Goal: Find specific page/section: Find specific page/section

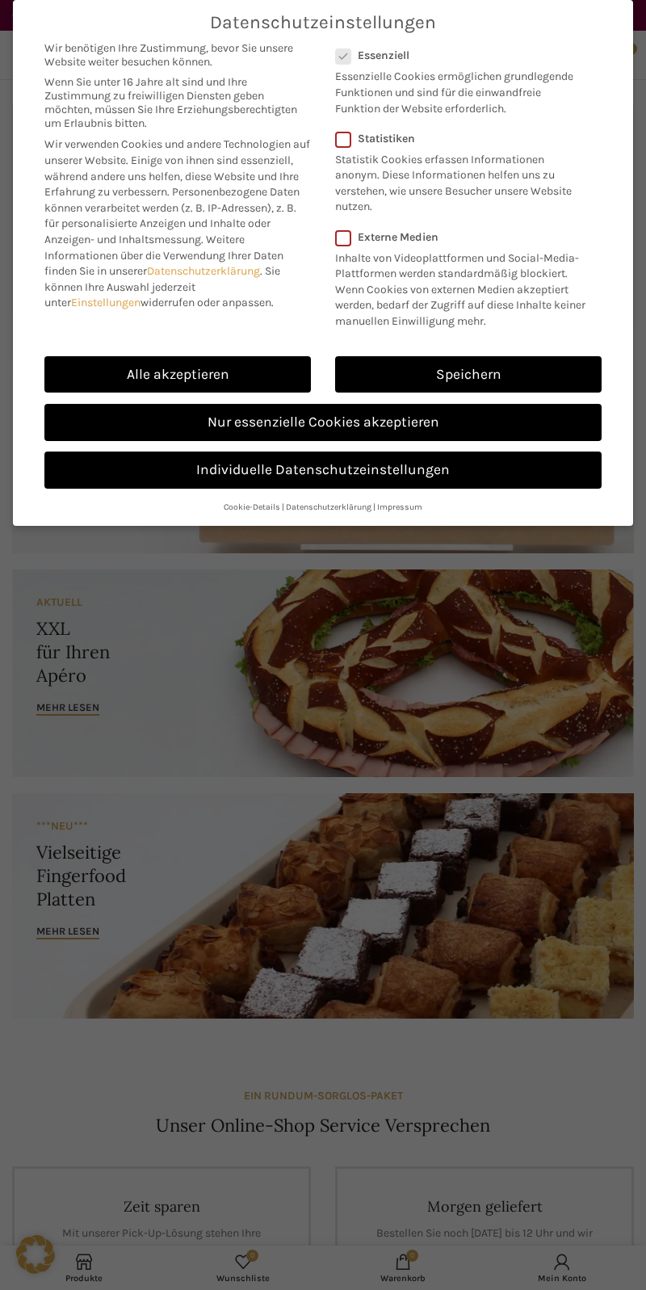
click at [404, 422] on link "Nur essenzielle Cookies akzeptieren" at bounding box center [322, 422] width 557 height 37
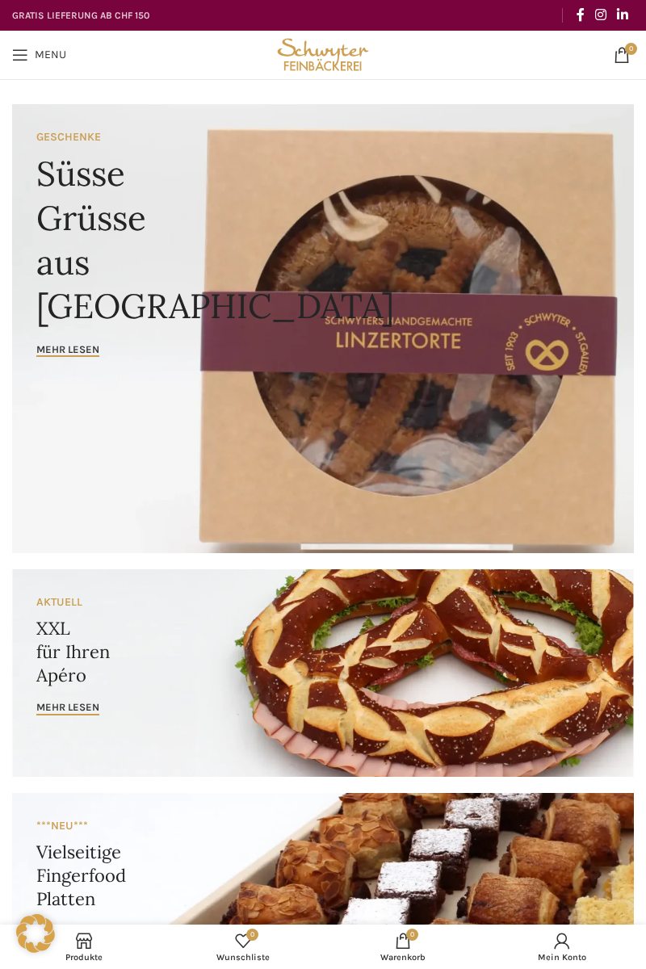
click at [23, 59] on span "Open mobile menu" at bounding box center [20, 55] width 16 height 16
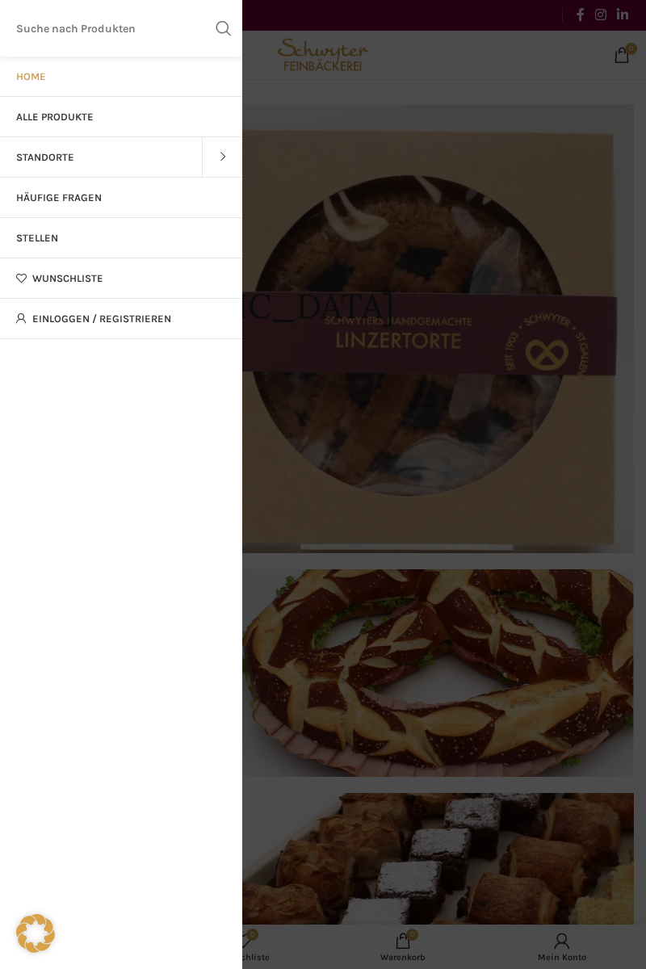
click at [90, 155] on link "Standorte" at bounding box center [101, 157] width 202 height 40
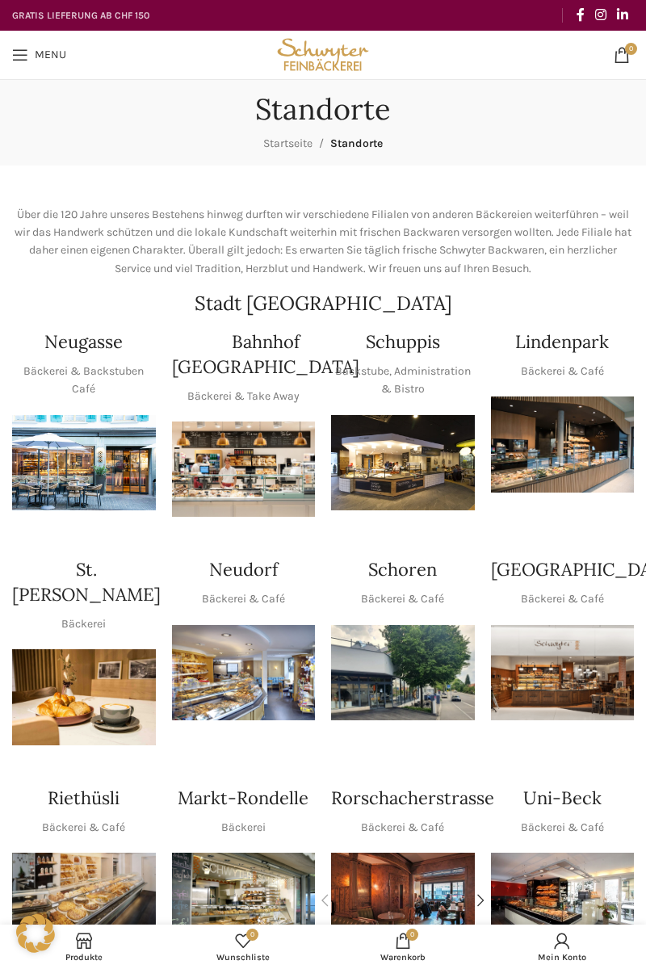
click at [93, 350] on h4 "Neugasse" at bounding box center [83, 342] width 78 height 25
click at [79, 446] on img "1 / 1" at bounding box center [84, 462] width 144 height 95
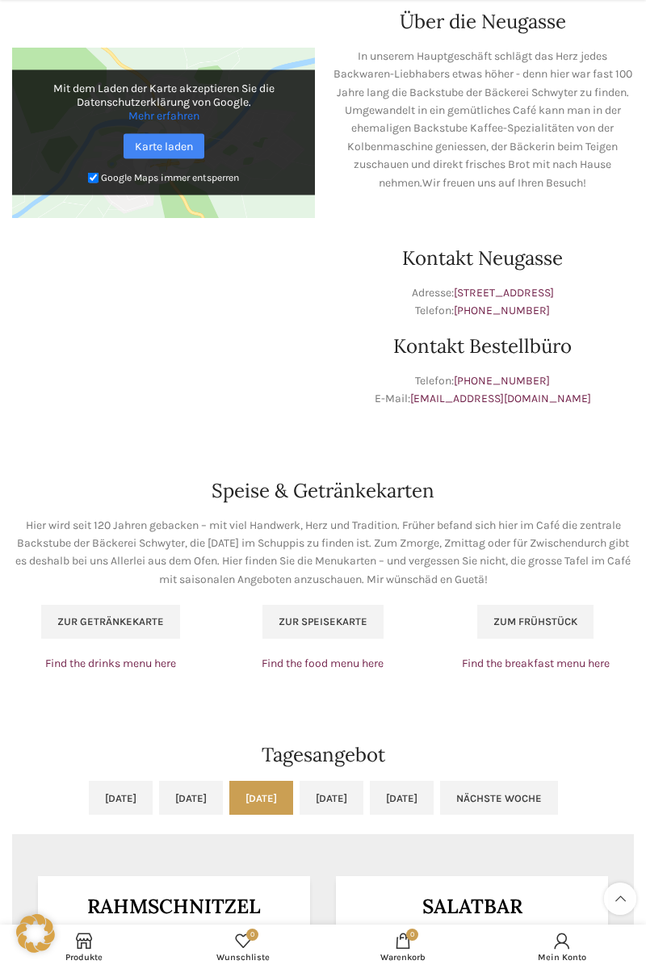
scroll to position [444, 0]
click at [364, 796] on link "Do, 21.08.2025" at bounding box center [332, 797] width 64 height 34
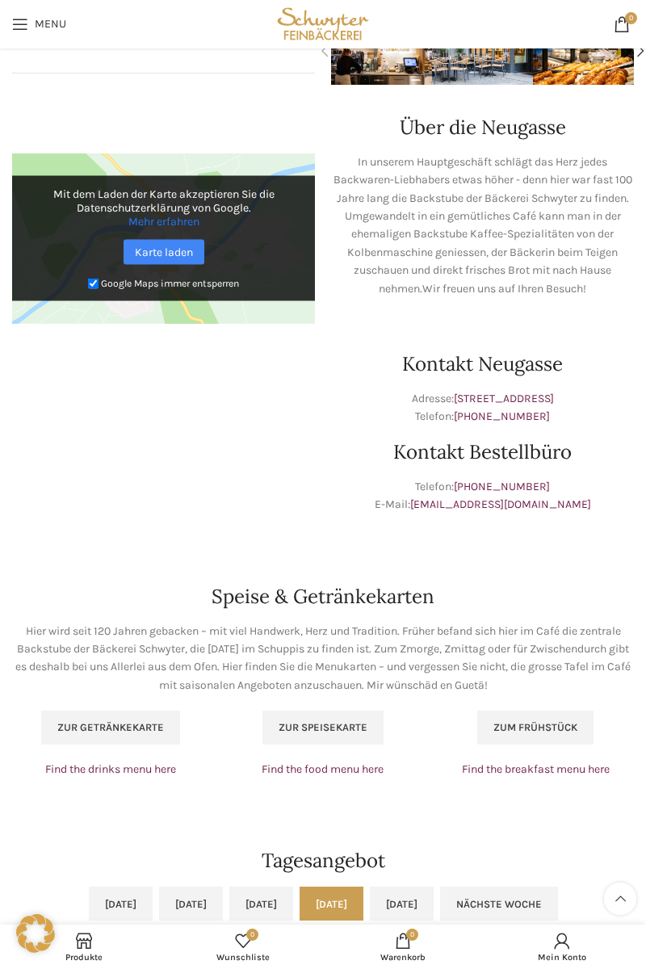
scroll to position [326, 0]
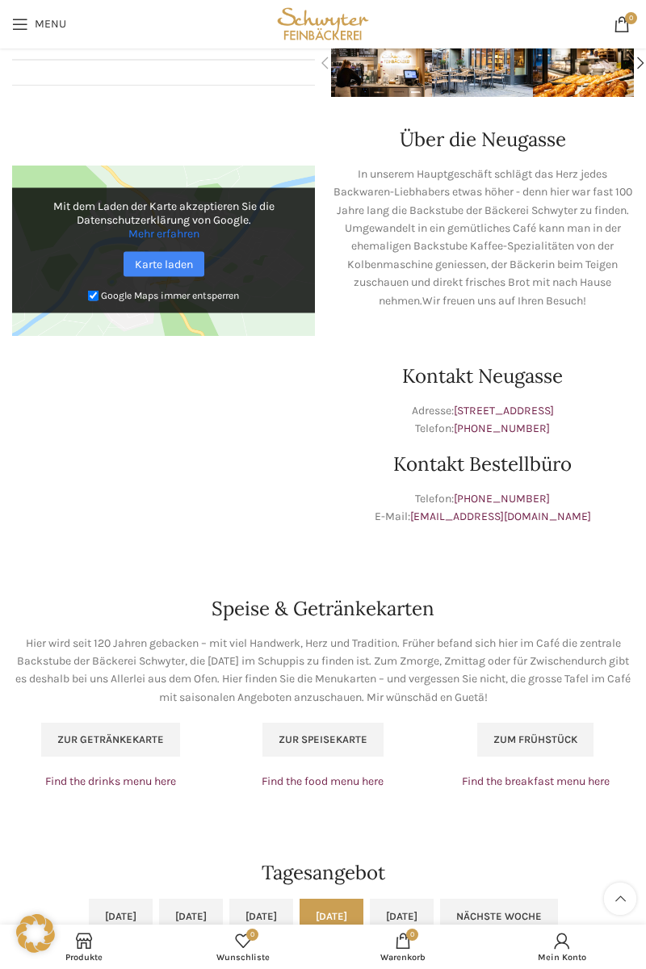
click at [351, 734] on span "Zur Speisekarte" at bounding box center [323, 740] width 89 height 13
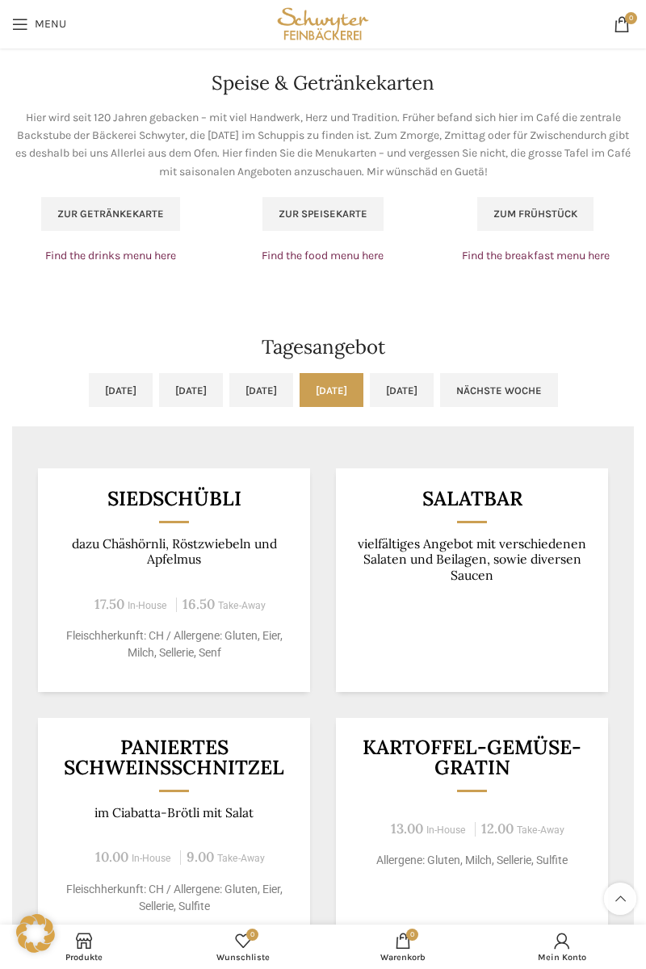
scroll to position [846, 0]
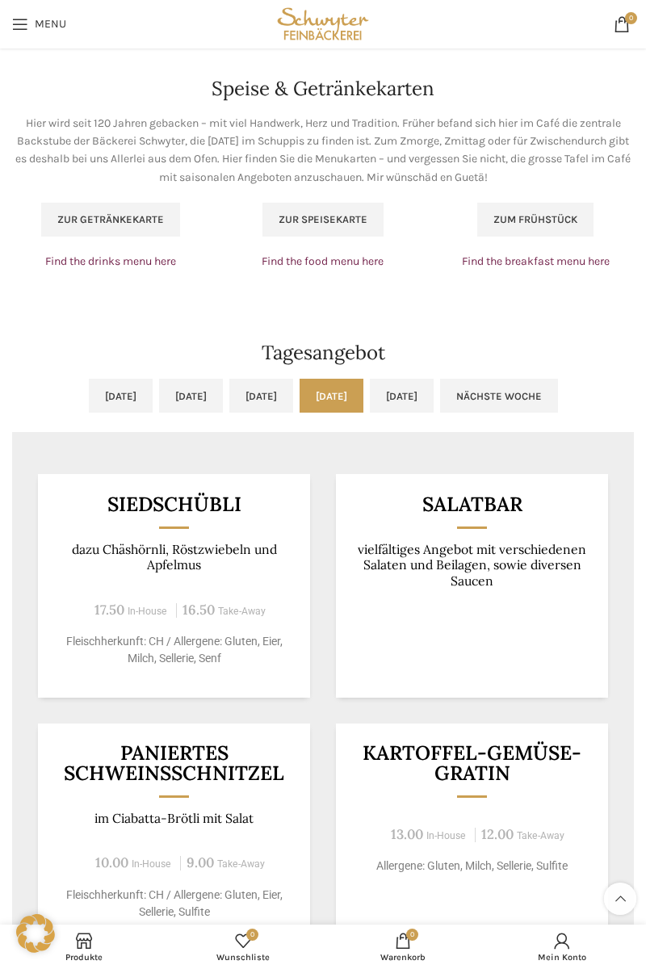
click at [553, 224] on span "Zum Frühstück" at bounding box center [536, 219] width 84 height 13
